Goal: Submit feedback/report problem

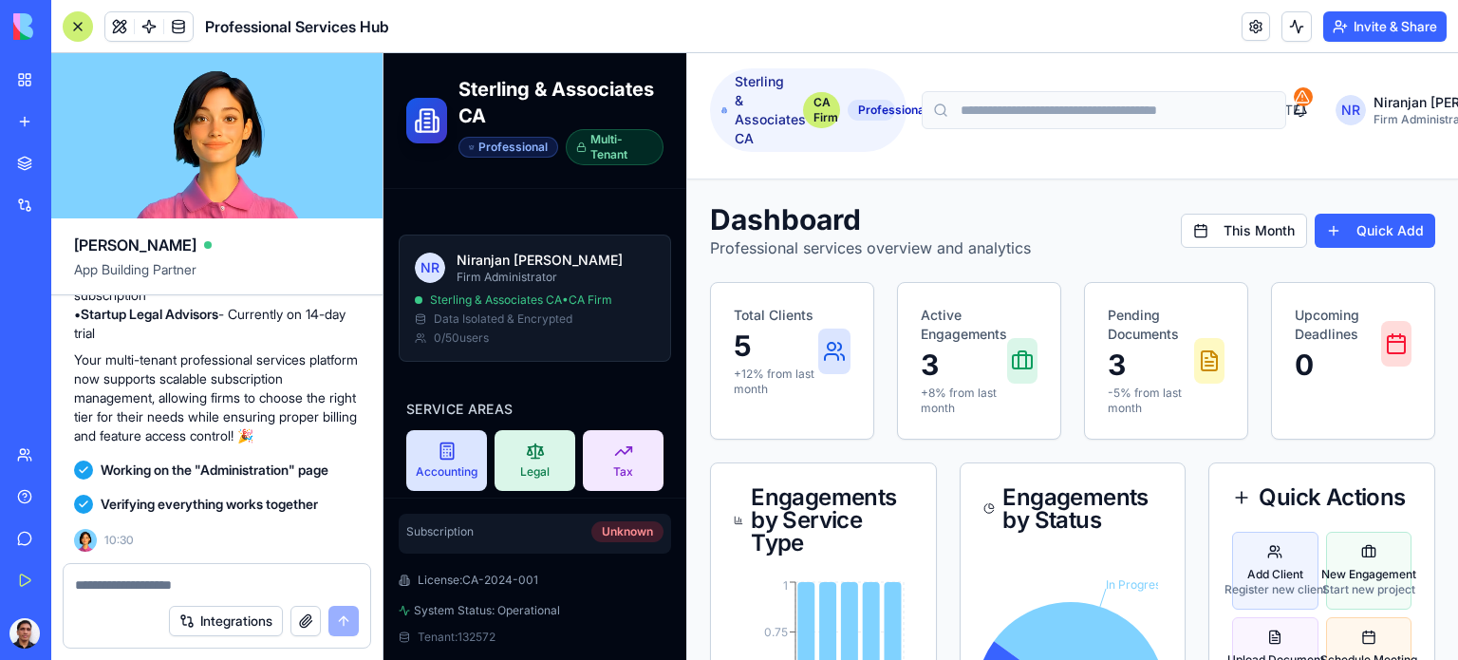
scroll to position [21636, 0]
click at [79, 22] on div at bounding box center [78, 26] width 30 height 30
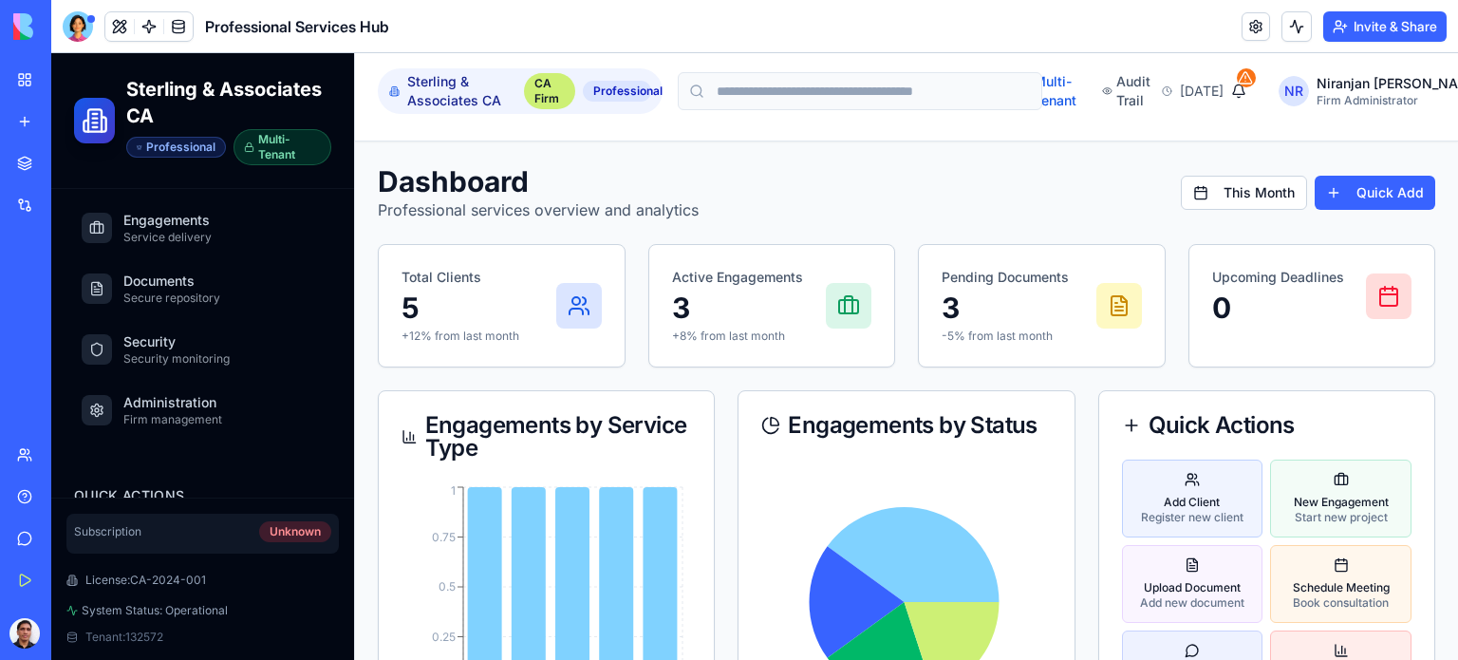
scroll to position [474, 0]
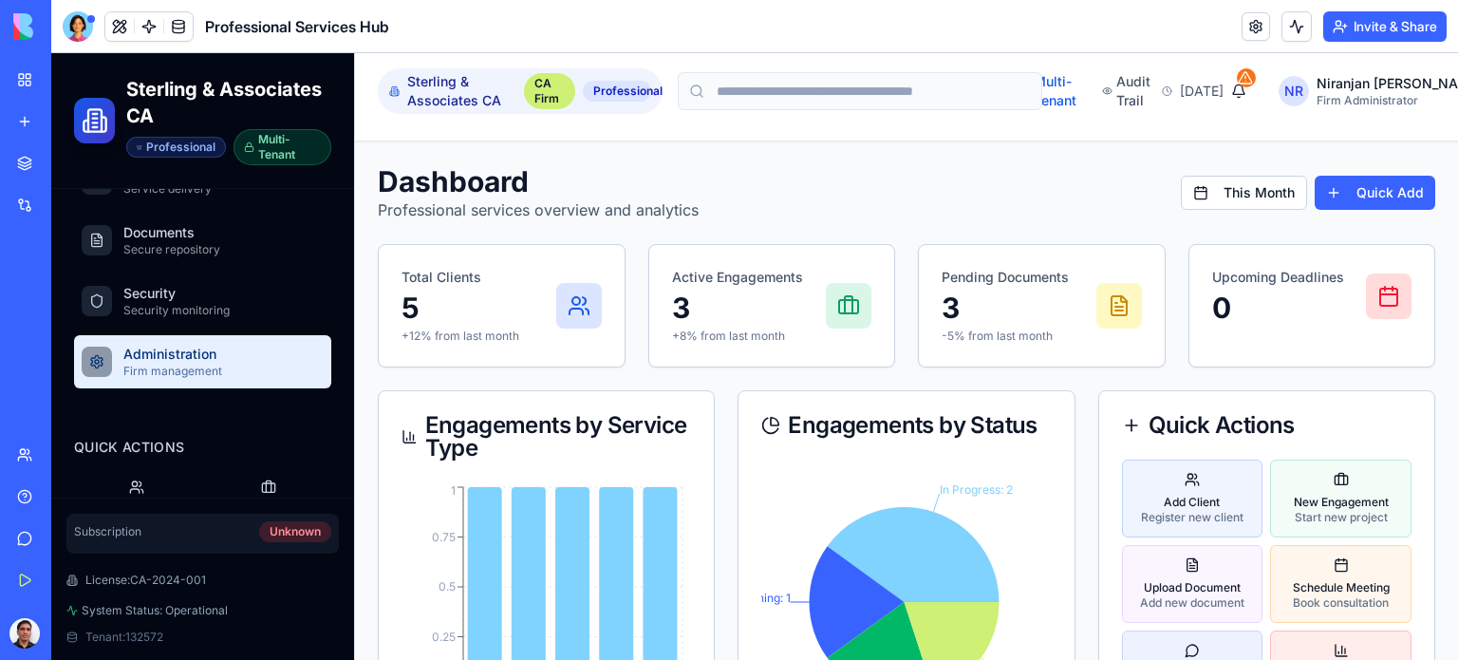
click at [182, 356] on span "Administration" at bounding box center [172, 353] width 99 height 19
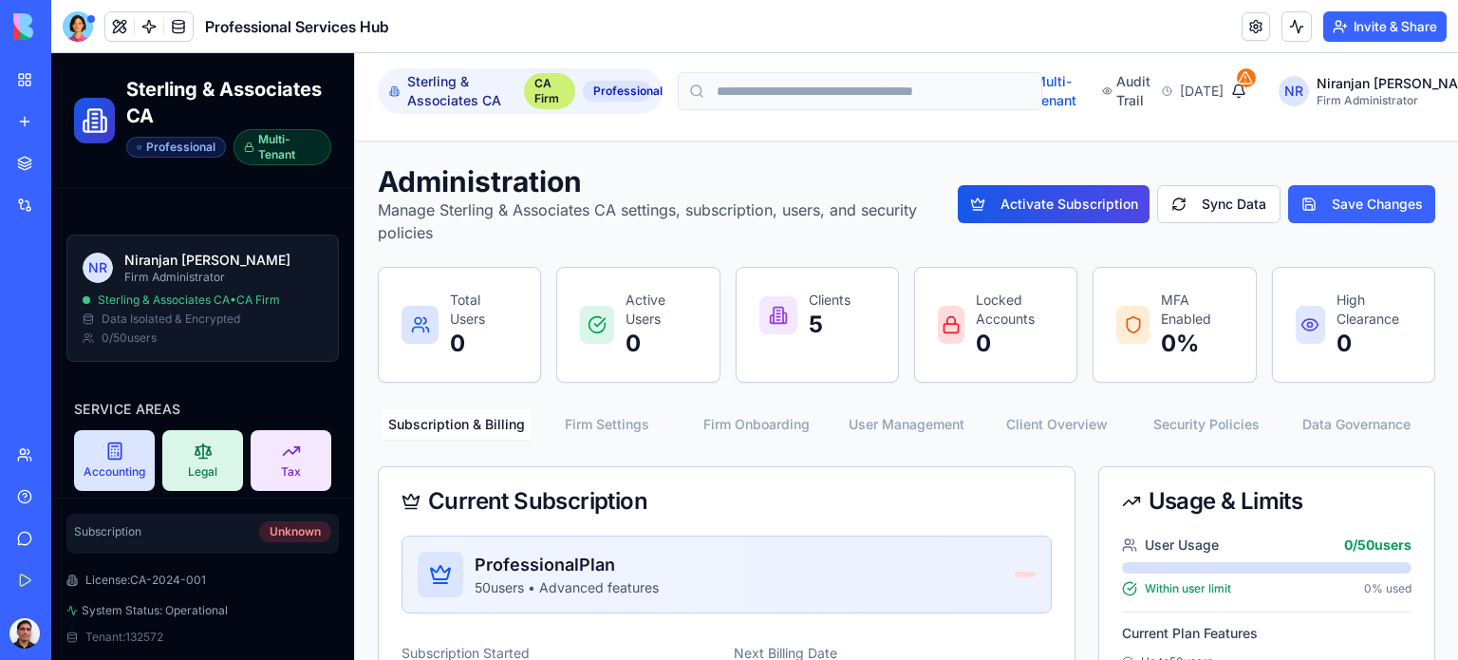
click at [214, 304] on span "Sterling & Associates CA • CA Firm" at bounding box center [189, 299] width 182 height 15
click at [80, 30] on div at bounding box center [78, 26] width 30 height 30
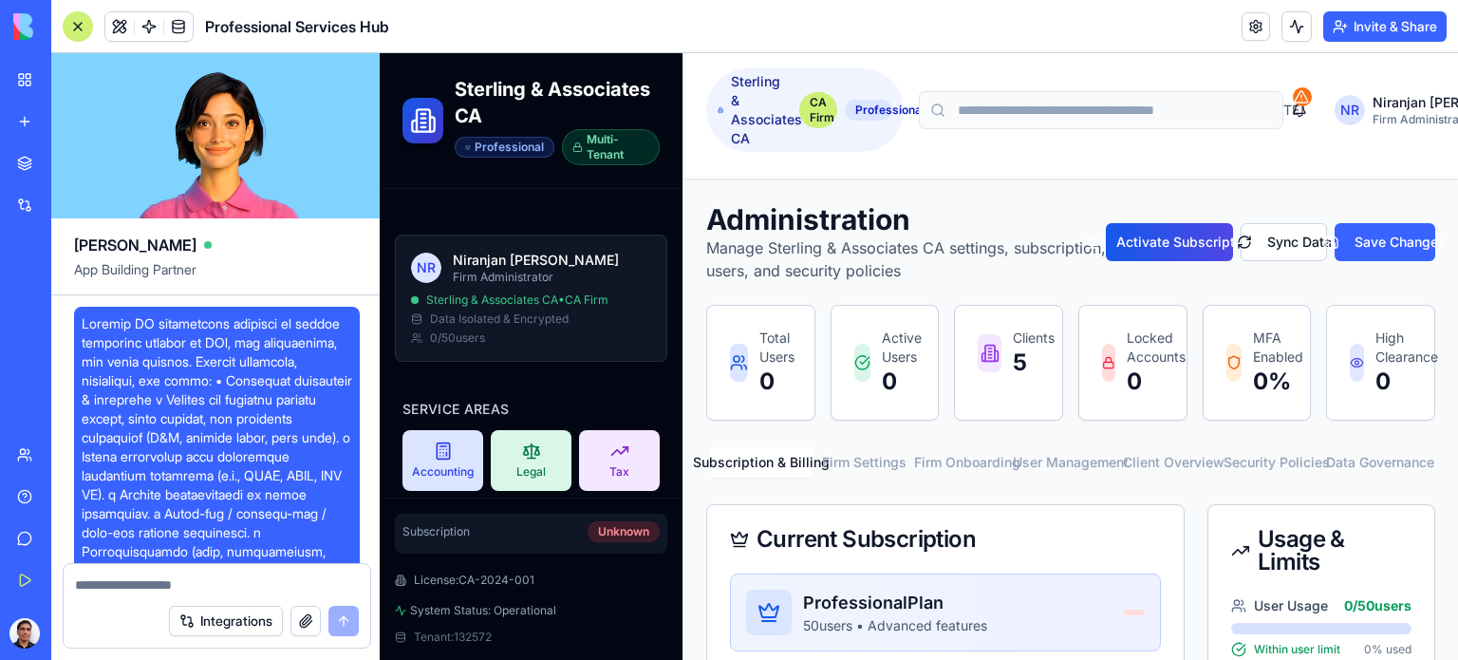
scroll to position [21636, 0]
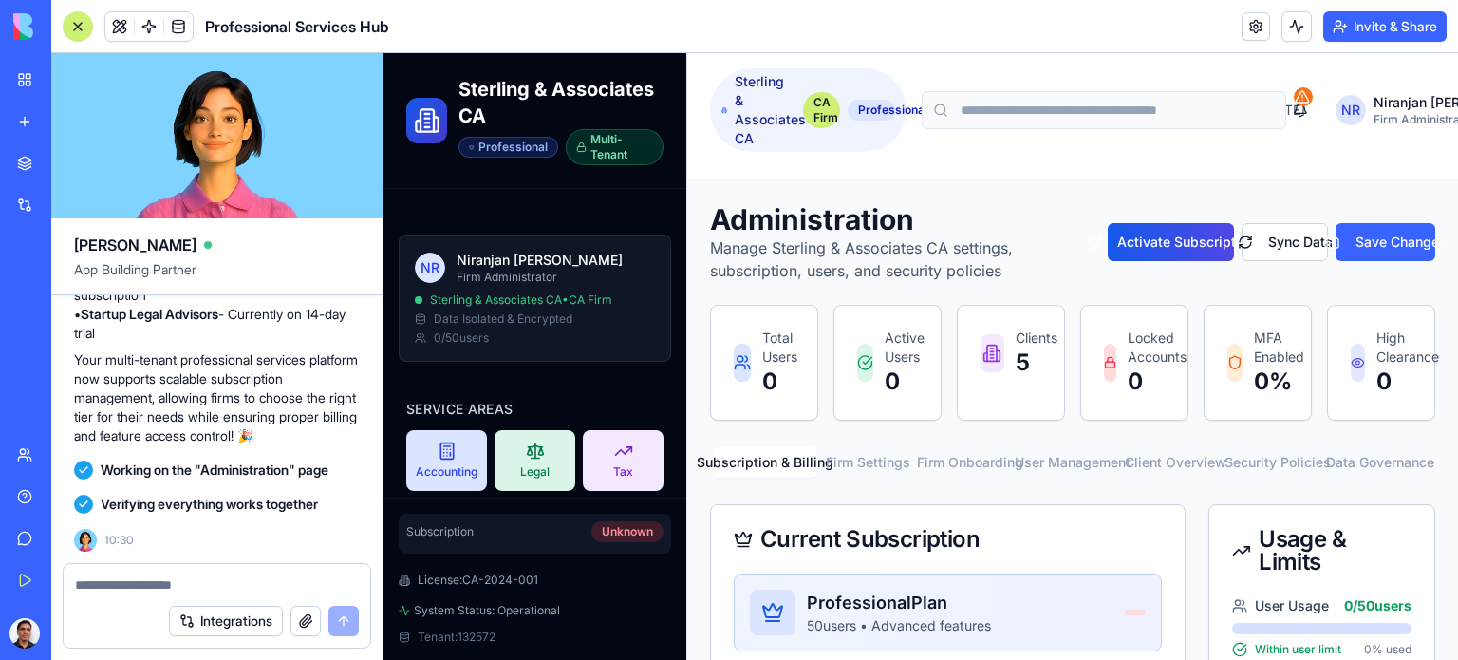
click at [135, 587] on textarea at bounding box center [217, 584] width 284 height 19
type textarea "****"
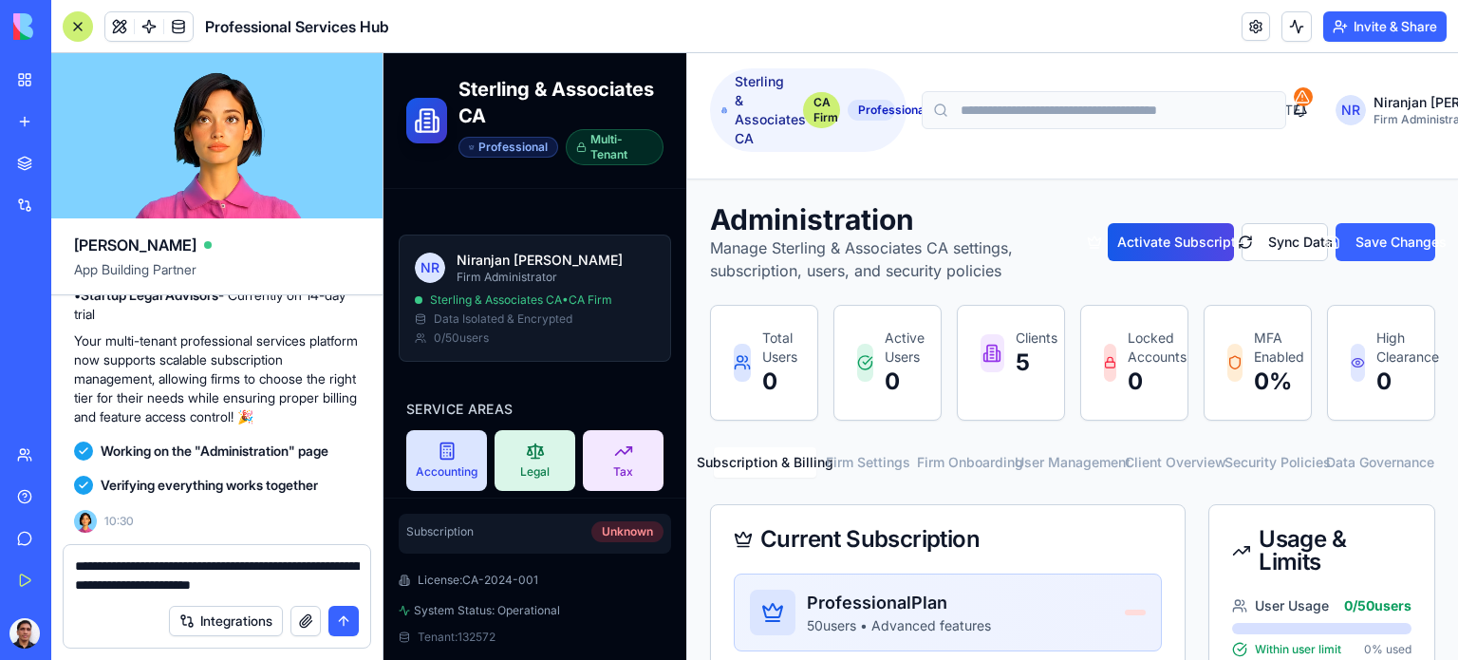
type textarea "**********"
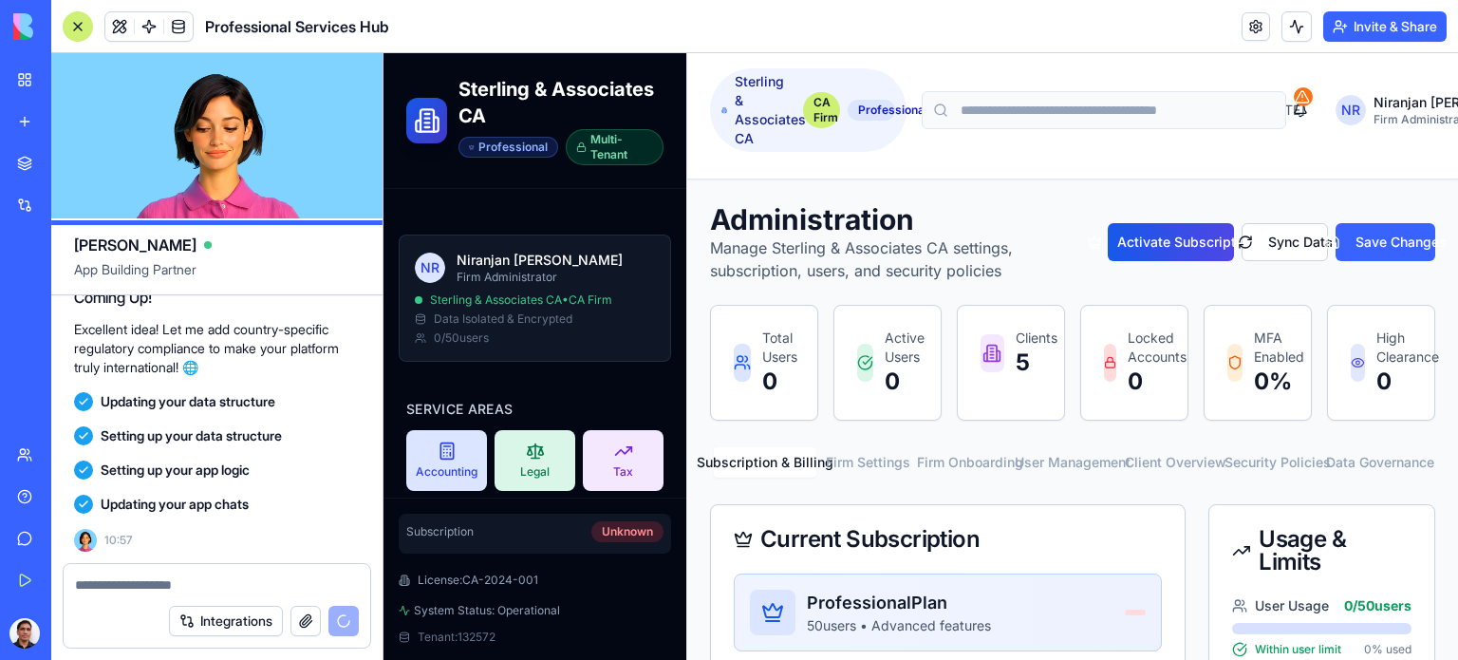
scroll to position [22118, 0]
